Goal: Task Accomplishment & Management: Manage account settings

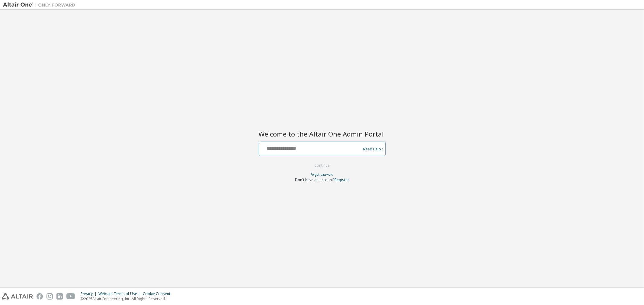
click at [277, 149] on input "text" at bounding box center [310, 147] width 99 height 9
type input "**********"
click at [325, 161] on button "Continue" at bounding box center [322, 165] width 28 height 9
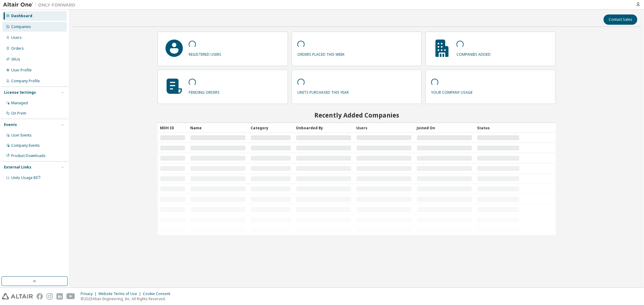
click at [28, 24] on div "Companies" at bounding box center [34, 27] width 64 height 10
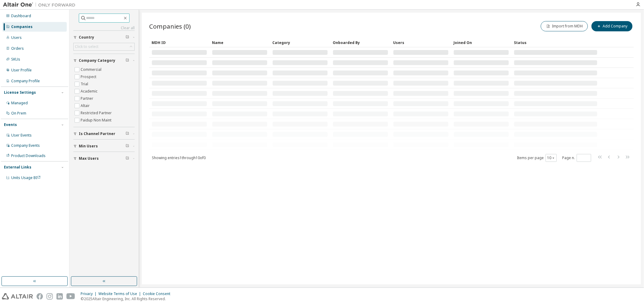
click at [112, 16] on input "text" at bounding box center [104, 18] width 36 height 6
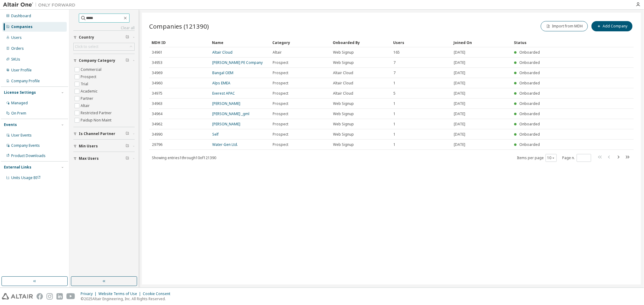
type input "*****"
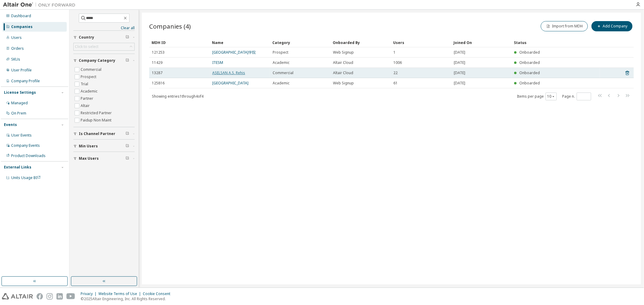
click at [237, 72] on link "ASELSAN A.S. Rehis" at bounding box center [228, 72] width 33 height 5
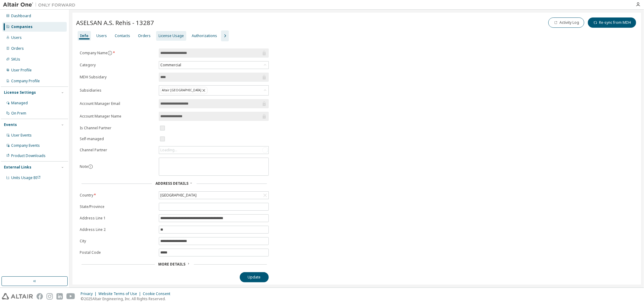
click at [162, 36] on div "License Usage" at bounding box center [170, 36] width 25 height 5
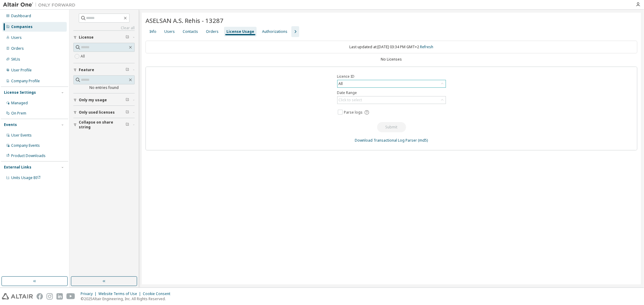
click at [442, 82] on icon at bounding box center [442, 84] width 6 height 6
click at [422, 104] on li "All" at bounding box center [391, 101] width 107 height 8
click at [192, 32] on div "Contacts" at bounding box center [190, 31] width 15 height 5
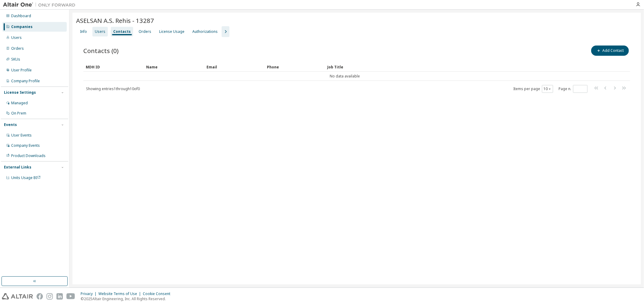
click at [95, 32] on div "Users" at bounding box center [100, 31] width 11 height 5
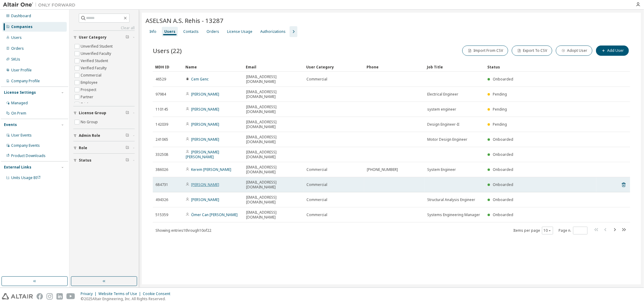
click at [197, 182] on link "[PERSON_NAME]" at bounding box center [205, 184] width 28 height 5
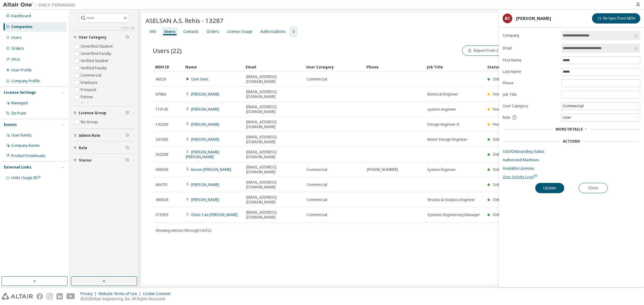
click at [518, 177] on span "User Activity Logs" at bounding box center [520, 176] width 35 height 5
